Goal: Task Accomplishment & Management: Manage account settings

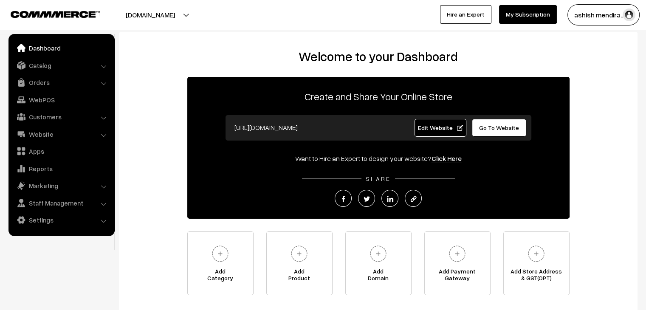
click at [429, 130] on span "Edit Website" at bounding box center [440, 127] width 45 height 7
click at [47, 221] on link "Settings" at bounding box center [61, 219] width 101 height 15
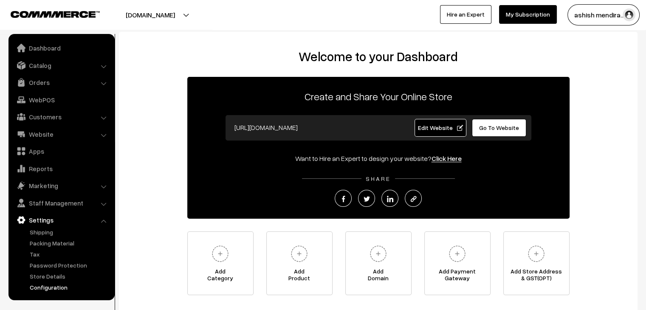
click at [51, 287] on link "Configuration" at bounding box center [70, 287] width 84 height 9
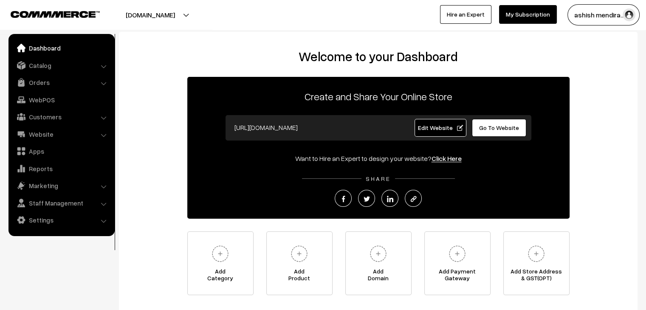
click at [436, 126] on span "Edit Website" at bounding box center [440, 127] width 45 height 7
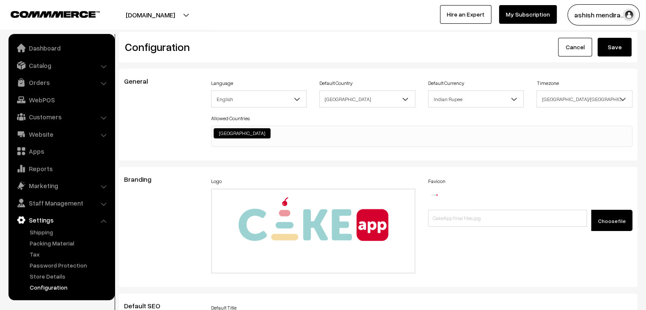
scroll to position [651, 0]
click at [51, 219] on link "Settings" at bounding box center [61, 219] width 101 height 15
click at [103, 223] on li "Settings Shipping" at bounding box center [62, 251] width 102 height 79
click at [45, 48] on link "Dashboard" at bounding box center [61, 47] width 101 height 15
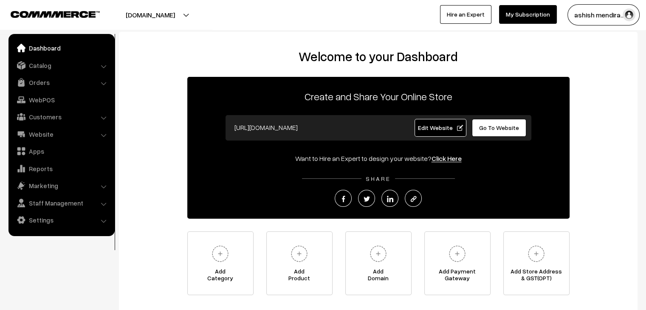
click at [49, 46] on link "Dashboard" at bounding box center [61, 47] width 101 height 15
click at [56, 220] on link "Settings" at bounding box center [61, 219] width 101 height 15
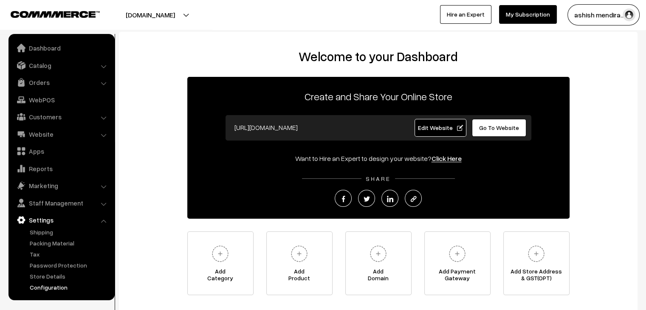
click at [44, 288] on link "Configuration" at bounding box center [70, 287] width 84 height 9
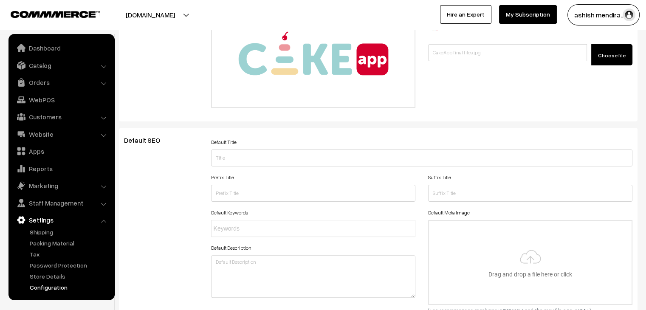
scroll to position [166, 0]
click at [44, 287] on link "Configuration" at bounding box center [70, 287] width 84 height 9
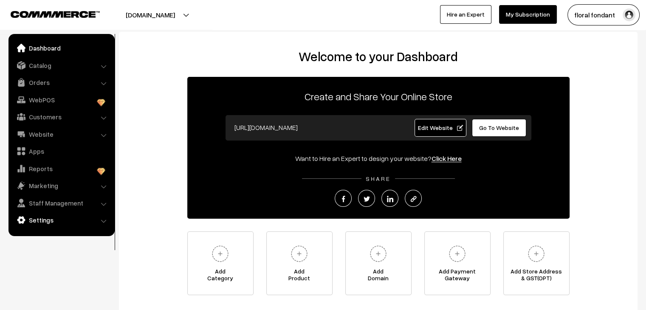
drag, startPoint x: 0, startPoint y: 0, endPoint x: 51, endPoint y: 222, distance: 227.9
click at [51, 222] on link "Settings" at bounding box center [61, 219] width 101 height 15
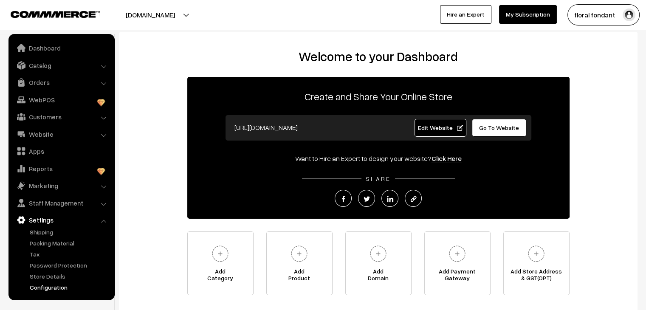
click at [53, 290] on link "Configuration" at bounding box center [70, 287] width 84 height 9
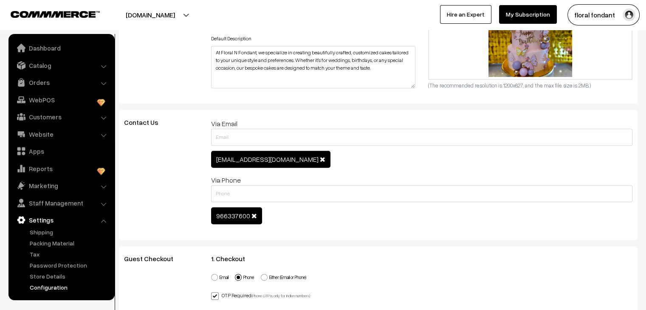
scroll to position [394, 0]
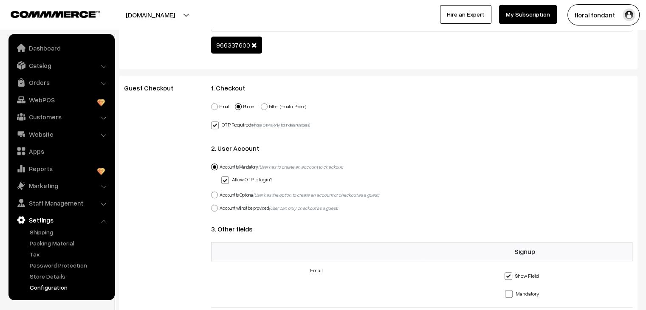
scroll to position [571, 0]
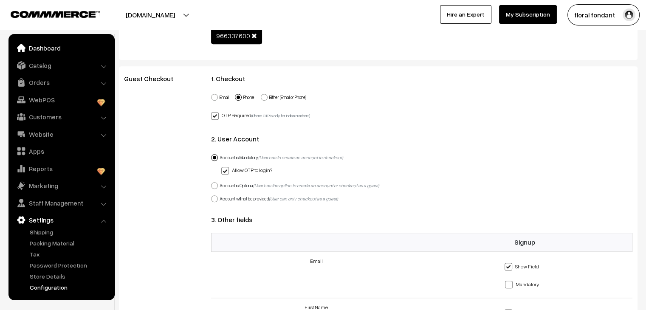
click at [47, 49] on link "Dashboard" at bounding box center [61, 47] width 101 height 15
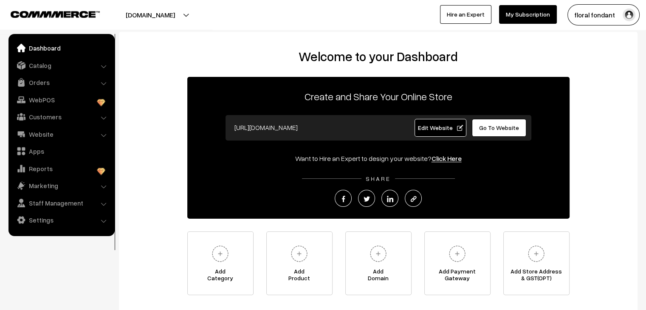
click at [440, 130] on span "Edit Website" at bounding box center [440, 127] width 45 height 7
drag, startPoint x: 0, startPoint y: 0, endPoint x: 431, endPoint y: 129, distance: 450.0
click at [431, 129] on span "Edit Website" at bounding box center [440, 127] width 45 height 7
